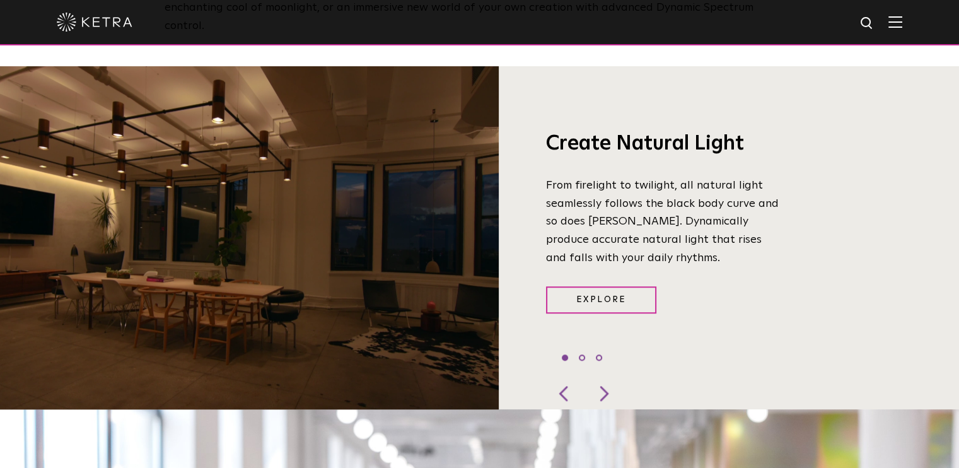
scroll to position [820, 0]
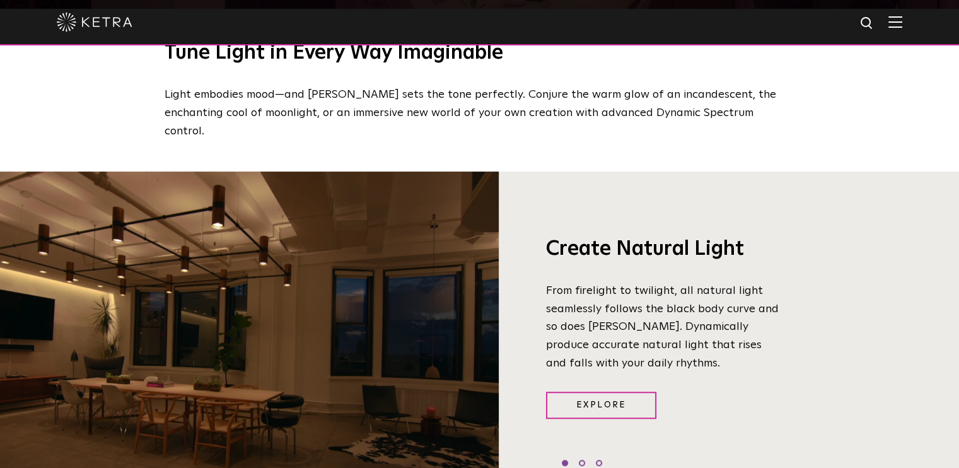
click at [902, 28] on span at bounding box center [895, 22] width 14 height 13
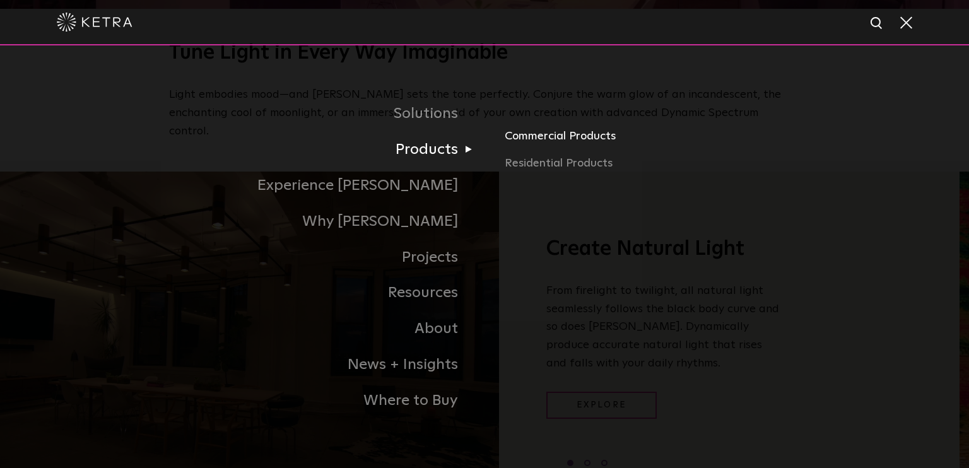
click at [527, 141] on link "Commercial Products" at bounding box center [651, 141] width 295 height 28
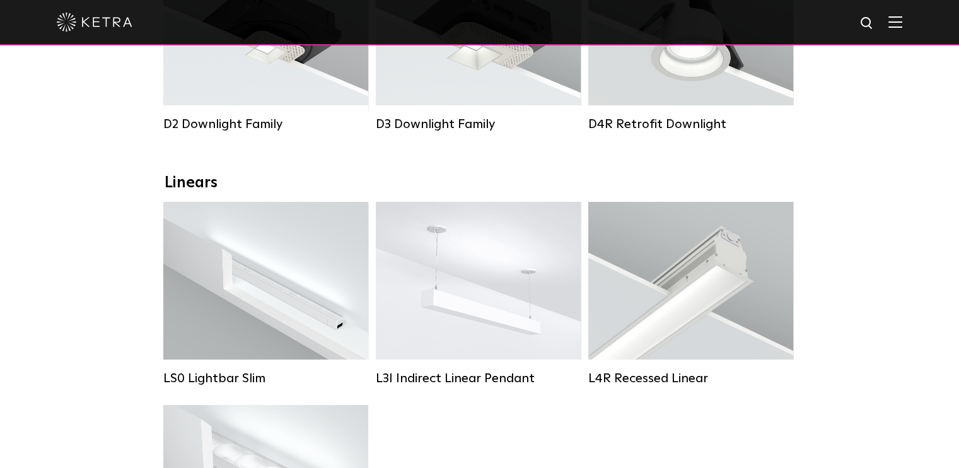
scroll to position [441, 0]
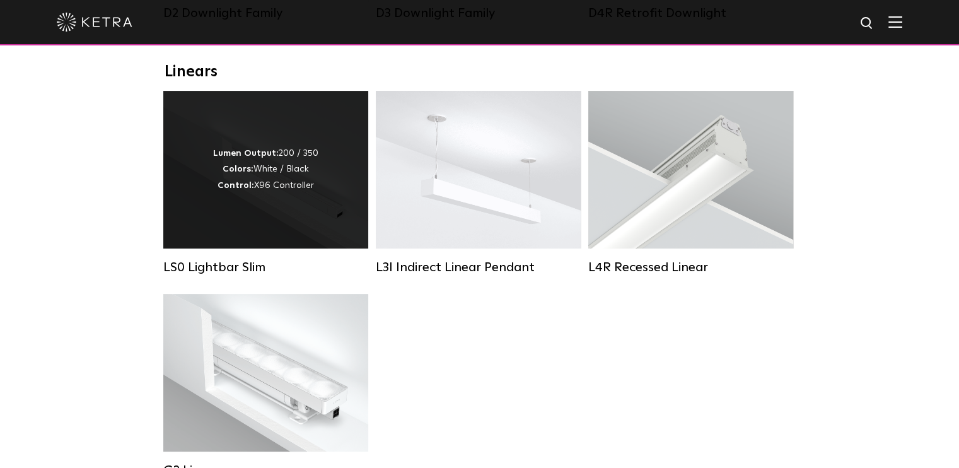
click at [323, 217] on div "Lumen Output: 200 / 350 Colors: White / Black Control: X96 Controller" at bounding box center [265, 170] width 205 height 158
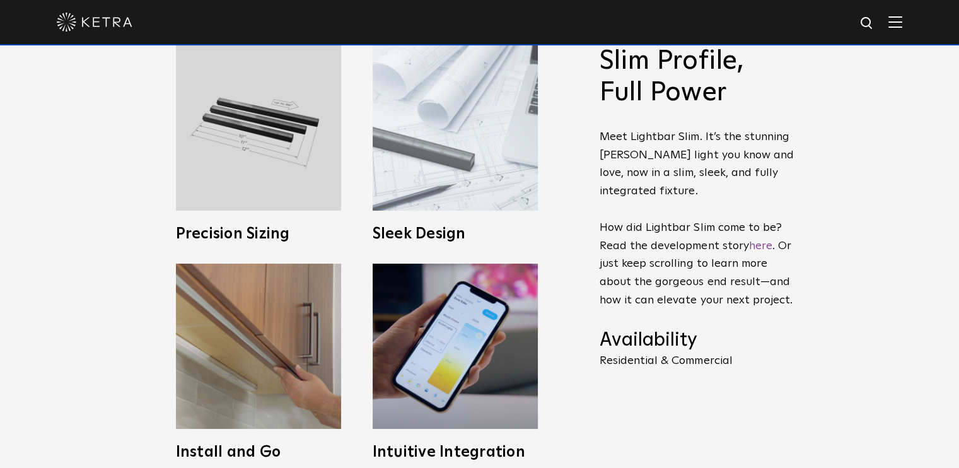
scroll to position [189, 0]
